Goal: Task Accomplishment & Management: Use online tool/utility

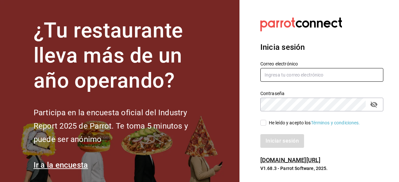
click at [287, 75] on input "text" at bounding box center [321, 75] width 123 height 14
click at [374, 107] on icon "passwordField" at bounding box center [373, 105] width 7 height 6
type input "gallardomiguel@gmail.com"
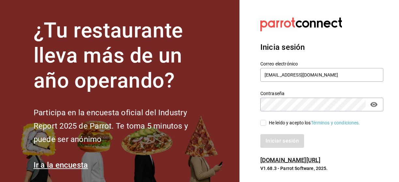
click at [265, 124] on input "He leído y acepto los Términos y condiciones." at bounding box center [263, 123] width 6 height 6
checkbox input "true"
click at [278, 137] on button "Iniciar sesión" at bounding box center [282, 141] width 44 height 14
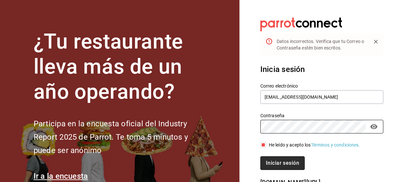
click at [300, 165] on button "Iniciar sesión" at bounding box center [282, 163] width 44 height 14
click at [294, 164] on button "Iniciar sesión" at bounding box center [282, 163] width 44 height 14
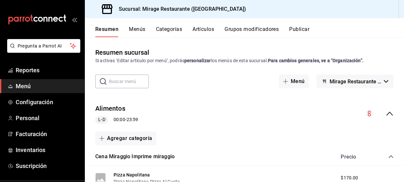
click at [200, 29] on button "Artículos" at bounding box center [203, 31] width 22 height 11
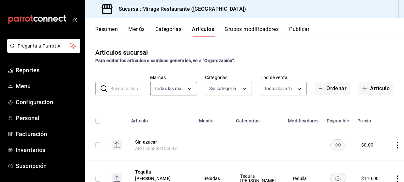
type input "fd44f9d9-2552-44ba-a783-b01c8222cad6"
type input "8fe730b3-a102-41b4-a079-ae4e19bcfe74,8fb8e05d-cc76-46f3-9fc0-c0a2f88d4c1b,be3a0…"
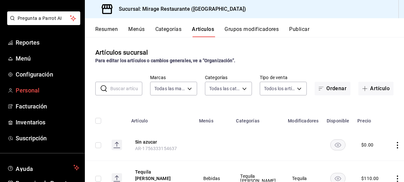
scroll to position [25, 0]
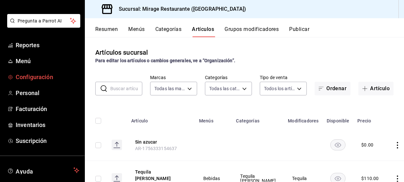
click at [37, 79] on span "Configuración" at bounding box center [48, 77] width 64 height 9
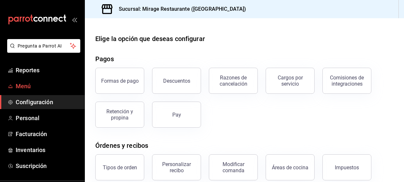
click at [30, 89] on span "Menú" at bounding box center [48, 86] width 64 height 9
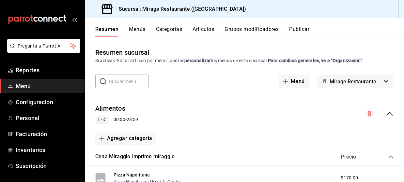
click at [205, 31] on button "Artículos" at bounding box center [203, 31] width 22 height 11
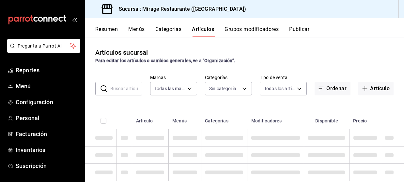
type input "fd44f9d9-2552-44ba-a783-b01c8222cad6"
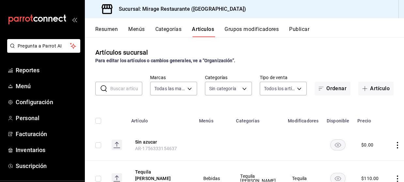
type input "8fe730b3-a102-41b4-a079-ae4e19bcfe74,8fb8e05d-cc76-46f3-9fc0-c0a2f88d4c1b,be3a0…"
click at [128, 91] on input "text" at bounding box center [126, 88] width 32 height 13
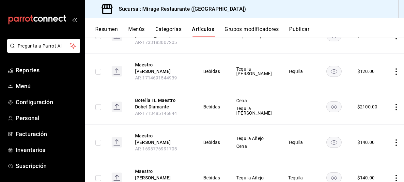
scroll to position [133, 0]
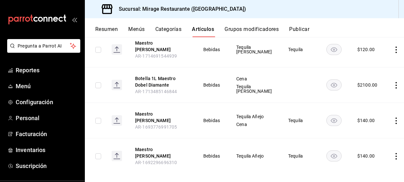
type input "maestro"
click at [288, 119] on span "Tequila" at bounding box center [299, 120] width 22 height 5
click at [392, 118] on icon "actions" at bounding box center [395, 121] width 7 height 7
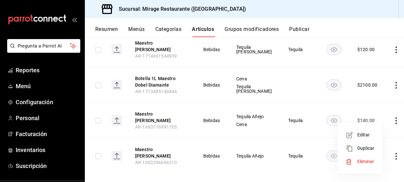
click at [369, 134] on span "Editar" at bounding box center [365, 135] width 17 height 7
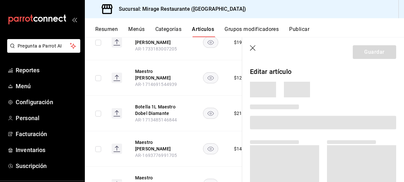
scroll to position [161, 0]
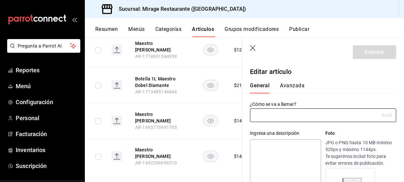
type input "Maestro [PERSON_NAME]"
type input "AR-1693776991705"
type input "$140.00"
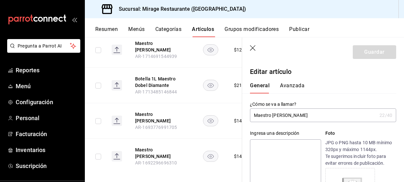
click at [252, 50] on icon "button" at bounding box center [253, 48] width 7 height 7
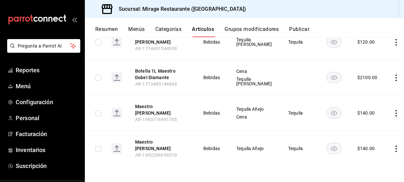
scroll to position [133, 0]
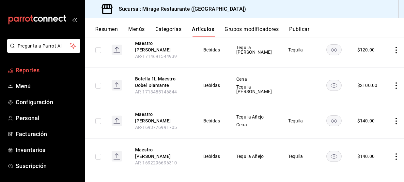
click at [37, 72] on span "Reportes" at bounding box center [48, 70] width 64 height 9
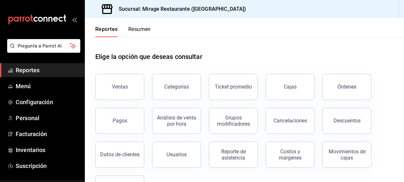
click at [142, 32] on button "Resumen" at bounding box center [139, 31] width 22 height 11
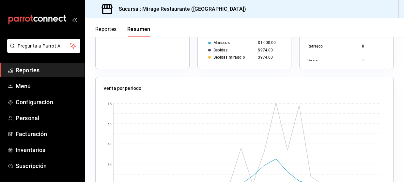
scroll to position [233, 0]
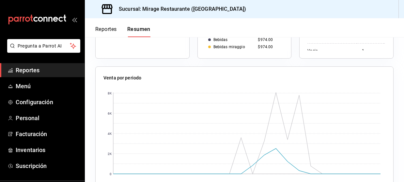
click at [108, 33] on button "Reportes" at bounding box center [106, 31] width 22 height 11
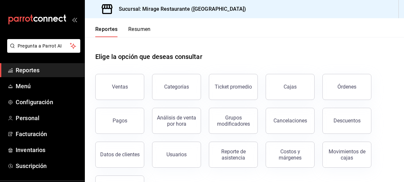
click at [32, 67] on span "Reportes" at bounding box center [48, 70] width 64 height 9
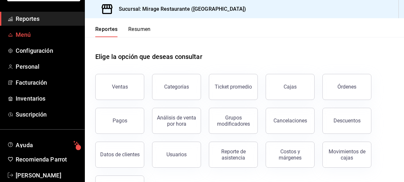
scroll to position [64, 0]
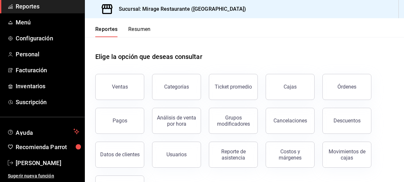
click at [171, 57] on h1 "Elige la opción que deseas consultar" at bounding box center [148, 57] width 107 height 10
click at [197, 57] on h1 "Elige la opción que deseas consultar" at bounding box center [148, 57] width 107 height 10
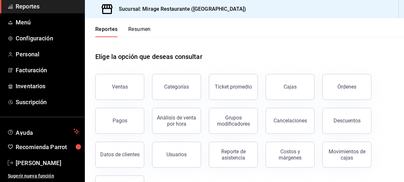
click at [197, 57] on h1 "Elige la opción que deseas consultar" at bounding box center [148, 57] width 107 height 10
click at [37, 66] on span "Facturación" at bounding box center [48, 70] width 64 height 9
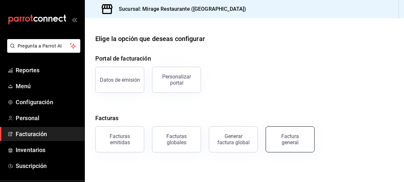
click at [297, 138] on div "Factura general" at bounding box center [289, 139] width 33 height 12
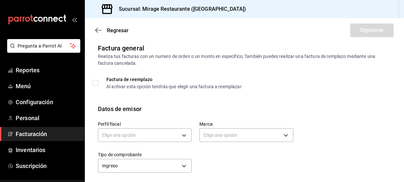
scroll to position [44, 0]
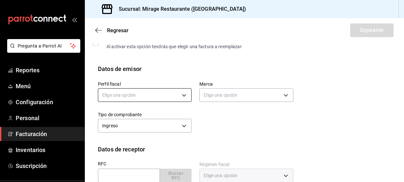
click at [142, 95] on body "Pregunta a Parrot AI Reportes Menú Configuración Personal Facturación Inventari…" at bounding box center [202, 91] width 404 height 182
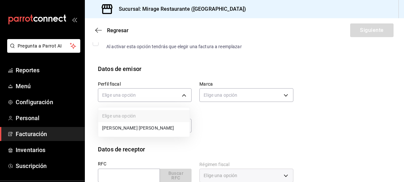
click at [142, 126] on li "[PERSON_NAME] [PERSON_NAME]" at bounding box center [143, 128] width 91 height 12
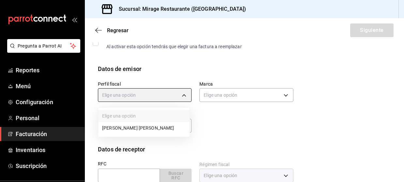
type input "23a5ca09-d4de-4a9b-8797-120a040e28d0"
type input "fd44f9d9-2552-44ba-a783-b01c8222cad6"
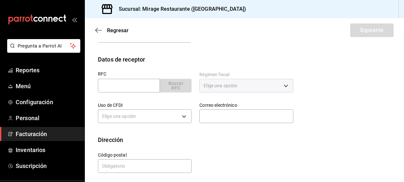
scroll to position [137, 0]
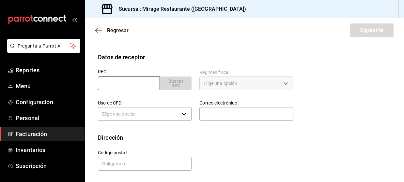
click at [134, 85] on input "text" at bounding box center [129, 84] width 62 height 14
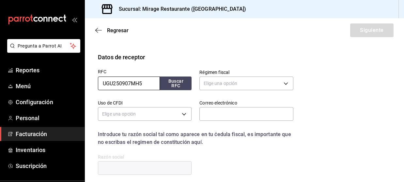
type input "UGU250907MH5"
click at [178, 90] on div "RFC UGU250907MH5 Buscar RFC" at bounding box center [140, 77] width 101 height 31
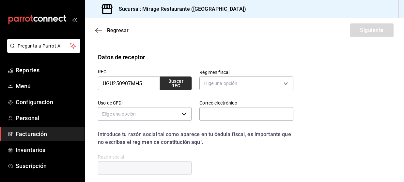
click at [176, 86] on button "Buscar RFC" at bounding box center [176, 84] width 32 height 14
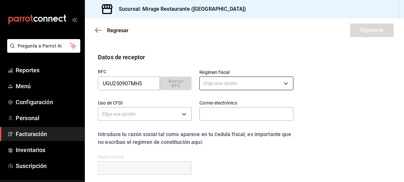
type input "[EMAIL_ADDRESS][DOMAIN_NAME]"
type input "44100"
type input "[GEOGRAPHIC_DATA]"
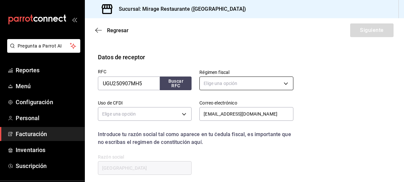
type input "603"
type input "G03"
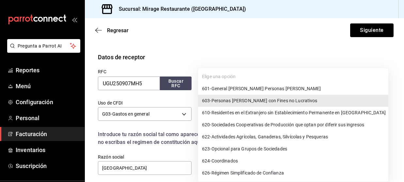
click at [228, 85] on body "Pregunta a Parrot AI Reportes Menú Configuración Personal Facturación Inventari…" at bounding box center [202, 91] width 404 height 182
click at [247, 56] on div at bounding box center [202, 91] width 404 height 182
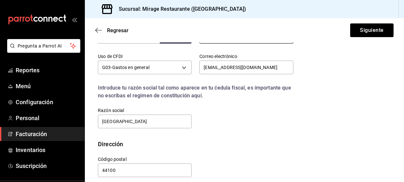
scroll to position [190, 0]
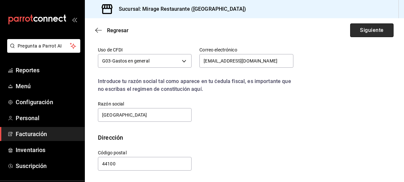
click at [360, 33] on button "Siguiente" at bounding box center [371, 30] width 43 height 14
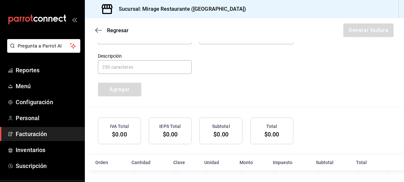
scroll to position [229, 0]
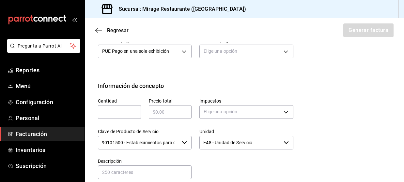
click at [125, 109] on input "text" at bounding box center [119, 112] width 43 height 8
type input "1"
click at [170, 107] on div "​" at bounding box center [170, 112] width 43 height 14
type input "$2940"
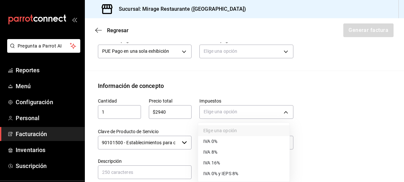
click at [215, 115] on body "Pregunta a Parrot AI Reportes Menú Configuración Personal Facturación Inventari…" at bounding box center [202, 91] width 404 height 182
click at [217, 165] on span "IVA 16%" at bounding box center [211, 163] width 17 height 7
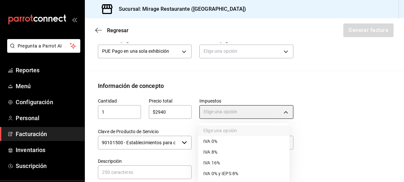
type input "IVA_16"
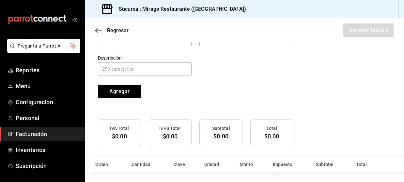
scroll to position [335, 0]
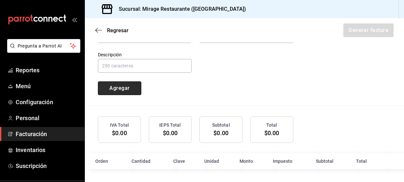
click at [120, 91] on button "Agregar" at bounding box center [119, 88] width 43 height 14
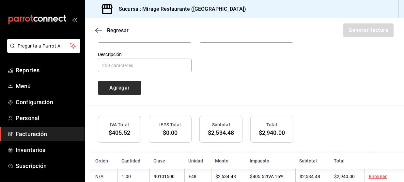
type input "90101500 - Establecimientos para comer y beber"
type input "E48 - Unidad de Servicio"
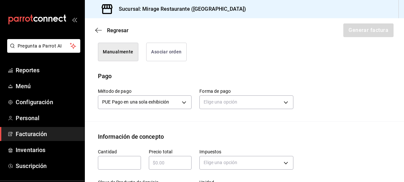
scroll to position [180, 0]
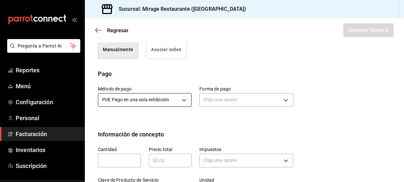
click at [158, 103] on body "Pregunta a Parrot AI Reportes Menú Configuración Personal Facturación Inventari…" at bounding box center [202, 91] width 404 height 182
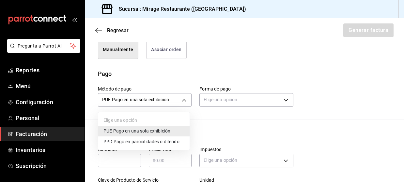
click at [153, 129] on span "PUE Pago en una sola exhibición" at bounding box center [136, 131] width 67 height 7
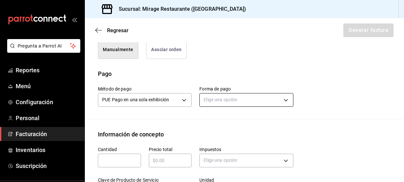
click at [218, 100] on body "Pregunta a Parrot AI Reportes Menú Configuración Personal Facturación Inventari…" at bounding box center [202, 91] width 404 height 182
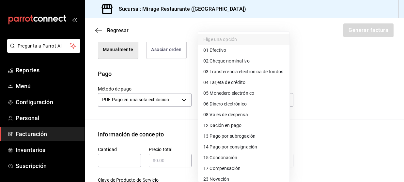
click at [247, 75] on span "03 Transferencia electrónica de fondos" at bounding box center [243, 71] width 80 height 7
type input "03"
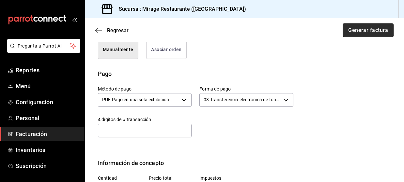
click at [365, 34] on button "Generar factura" at bounding box center [367, 30] width 51 height 14
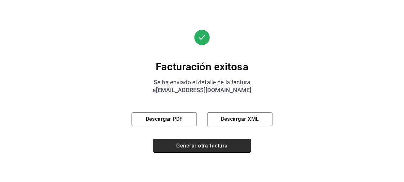
click at [204, 146] on button "Generar otra factura" at bounding box center [202, 146] width 98 height 14
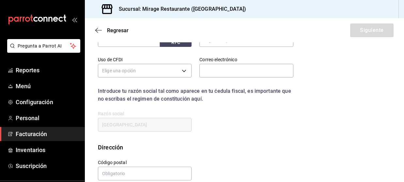
scroll to position [137, 0]
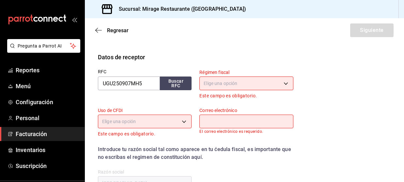
click at [30, 136] on span "Facturación" at bounding box center [48, 134] width 64 height 9
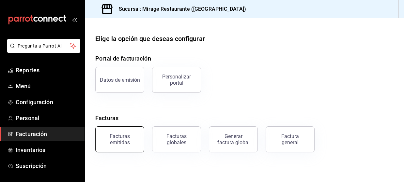
click at [121, 143] on div "Facturas emitidas" at bounding box center [119, 139] width 40 height 12
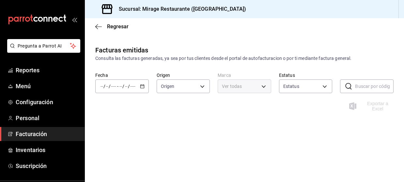
type input "ORDER_INVOICE,GENERAL_INVOICE"
type input "ACTIVE,PENDING_CANCELLATION,CANCELLED,PRE_CANCELLED"
type input "fd44f9d9-2552-44ba-a783-b01c8222cad6"
click at [122, 83] on div "/ / - / /" at bounding box center [121, 87] width 53 height 14
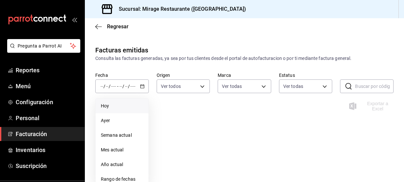
click at [112, 110] on li "Hoy" at bounding box center [122, 106] width 53 height 15
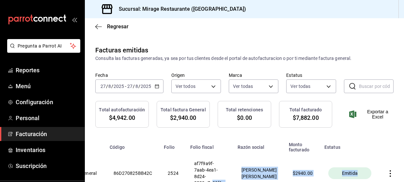
scroll to position [0, 145]
drag, startPoint x: 362, startPoint y: 171, endPoint x: 424, endPoint y: 165, distance: 62.3
click at [387, 170] on icon "button" at bounding box center [390, 173] width 7 height 7
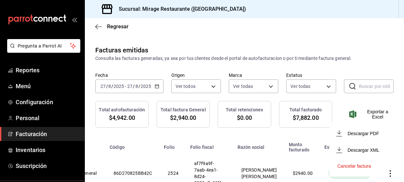
click at [297, 156] on div at bounding box center [202, 91] width 404 height 182
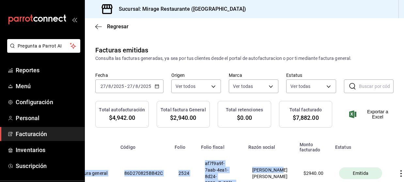
scroll to position [0, 0]
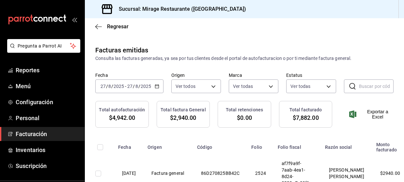
drag, startPoint x: 260, startPoint y: 168, endPoint x: 64, endPoint y: 157, distance: 197.2
click at [97, 171] on input "checkbox" at bounding box center [98, 174] width 6 height 6
checkbox input "true"
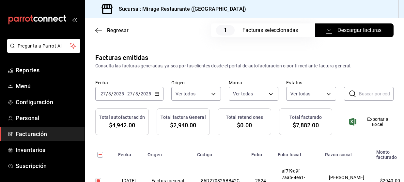
click at [361, 33] on span "Descargar facturas" at bounding box center [354, 30] width 54 height 8
click at [336, 6] on div "Sucursal: Mirage Restaurante ([GEOGRAPHIC_DATA])" at bounding box center [244, 9] width 319 height 18
click at [144, 96] on input "2025" at bounding box center [145, 93] width 11 height 5
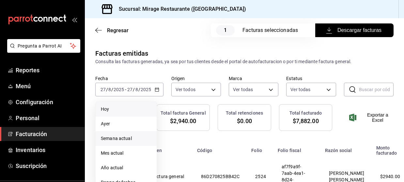
scroll to position [6, 0]
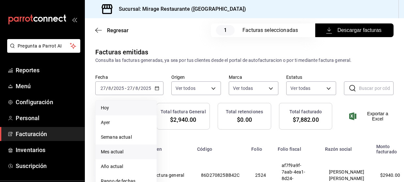
click at [125, 155] on span "Mes actual" at bounding box center [126, 152] width 51 height 7
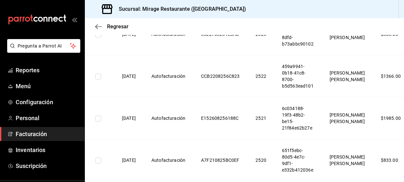
scroll to position [177, 0]
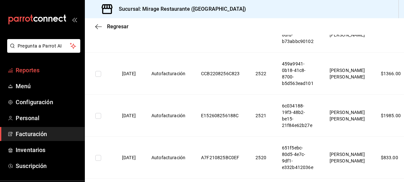
click at [28, 69] on span "Reportes" at bounding box center [48, 70] width 64 height 9
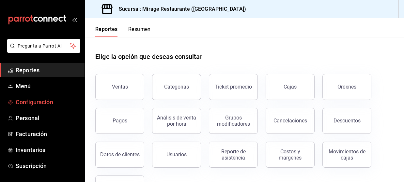
click at [49, 102] on span "Configuración" at bounding box center [48, 102] width 64 height 9
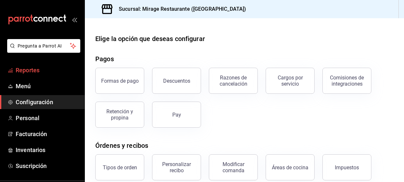
click at [42, 71] on span "Reportes" at bounding box center [48, 70] width 64 height 9
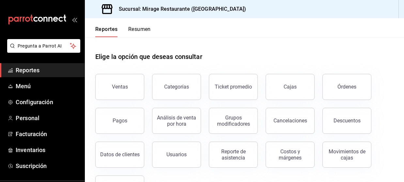
click at [136, 57] on h1 "Elige la opción que deseas consultar" at bounding box center [148, 57] width 107 height 10
click at [158, 59] on h1 "Elige la opción que deseas consultar" at bounding box center [148, 57] width 107 height 10
click at [185, 59] on h1 "Elige la opción que deseas consultar" at bounding box center [148, 57] width 107 height 10
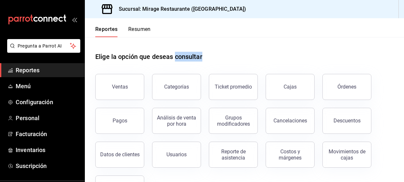
click at [185, 59] on h1 "Elige la opción que deseas consultar" at bounding box center [148, 57] width 107 height 10
click at [216, 59] on div "Elige la opción que deseas consultar" at bounding box center [244, 51] width 298 height 29
click at [190, 54] on h1 "Elige la opción que deseas consultar" at bounding box center [148, 57] width 107 height 10
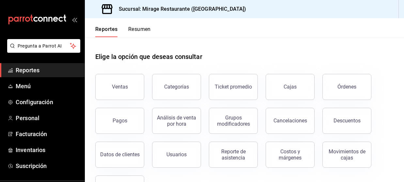
click at [190, 54] on h1 "Elige la opción que deseas consultar" at bounding box center [148, 57] width 107 height 10
click at [221, 50] on div "Elige la opción que deseas consultar" at bounding box center [244, 51] width 298 height 29
click at [41, 86] on span "Menú" at bounding box center [48, 86] width 64 height 9
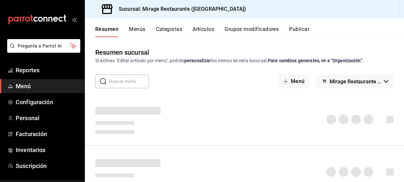
scroll to position [42, 0]
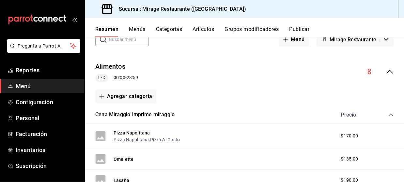
click at [199, 29] on button "Artículos" at bounding box center [203, 31] width 22 height 11
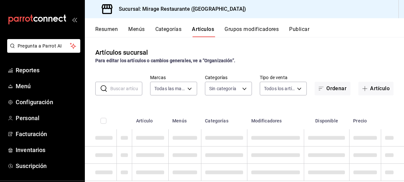
type input "fd44f9d9-2552-44ba-a783-b01c8222cad6"
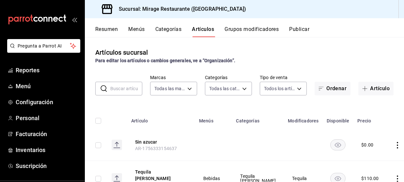
type input "8fe730b3-a102-41b4-a079-ae4e19bcfe74,8fb8e05d-cc76-46f3-9fc0-c0a2f88d4c1b,be3a0…"
click at [166, 31] on button "Categorías" at bounding box center [168, 31] width 26 height 11
